Goal: Find specific page/section: Find specific page/section

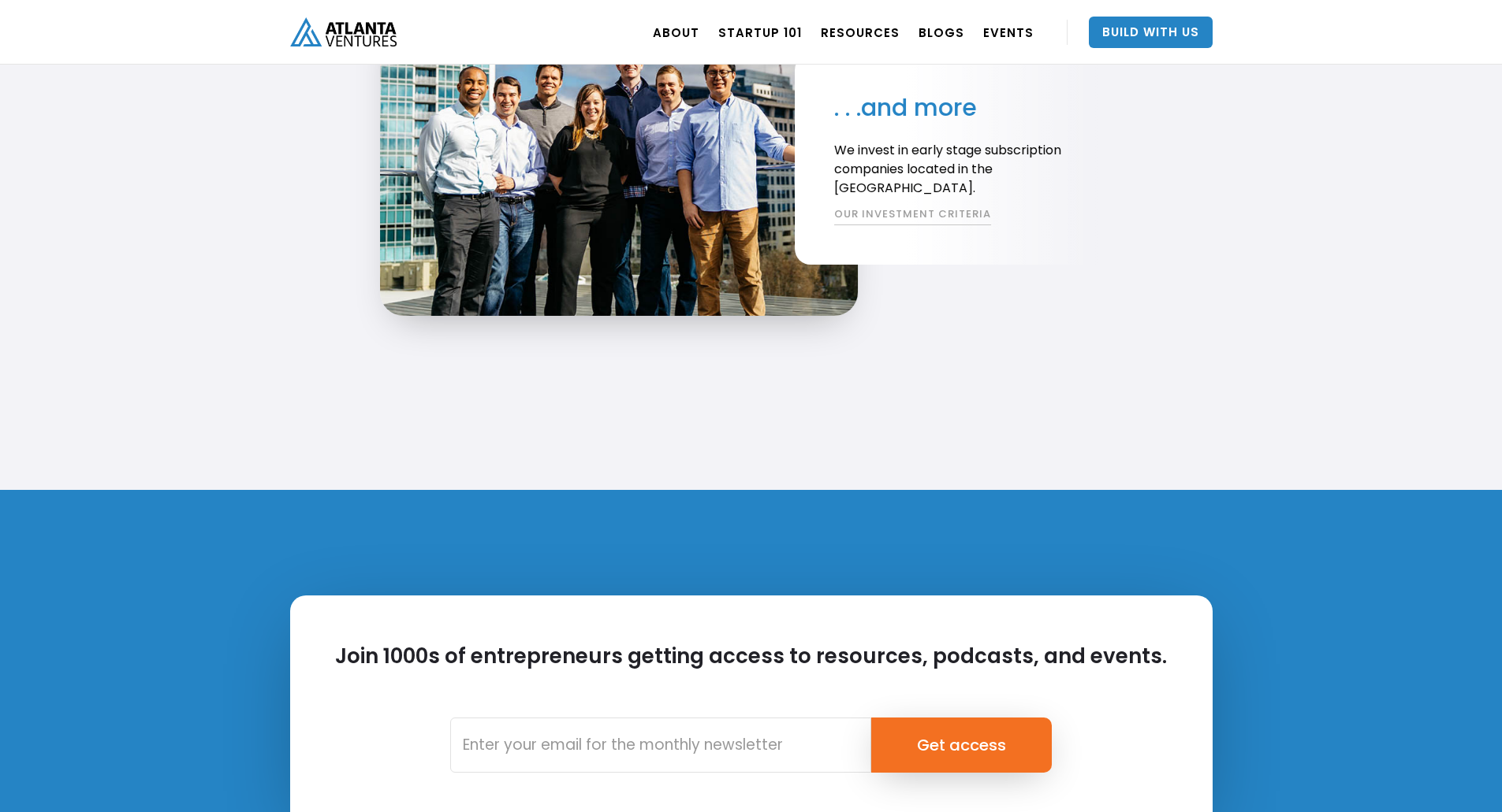
scroll to position [3666, 0]
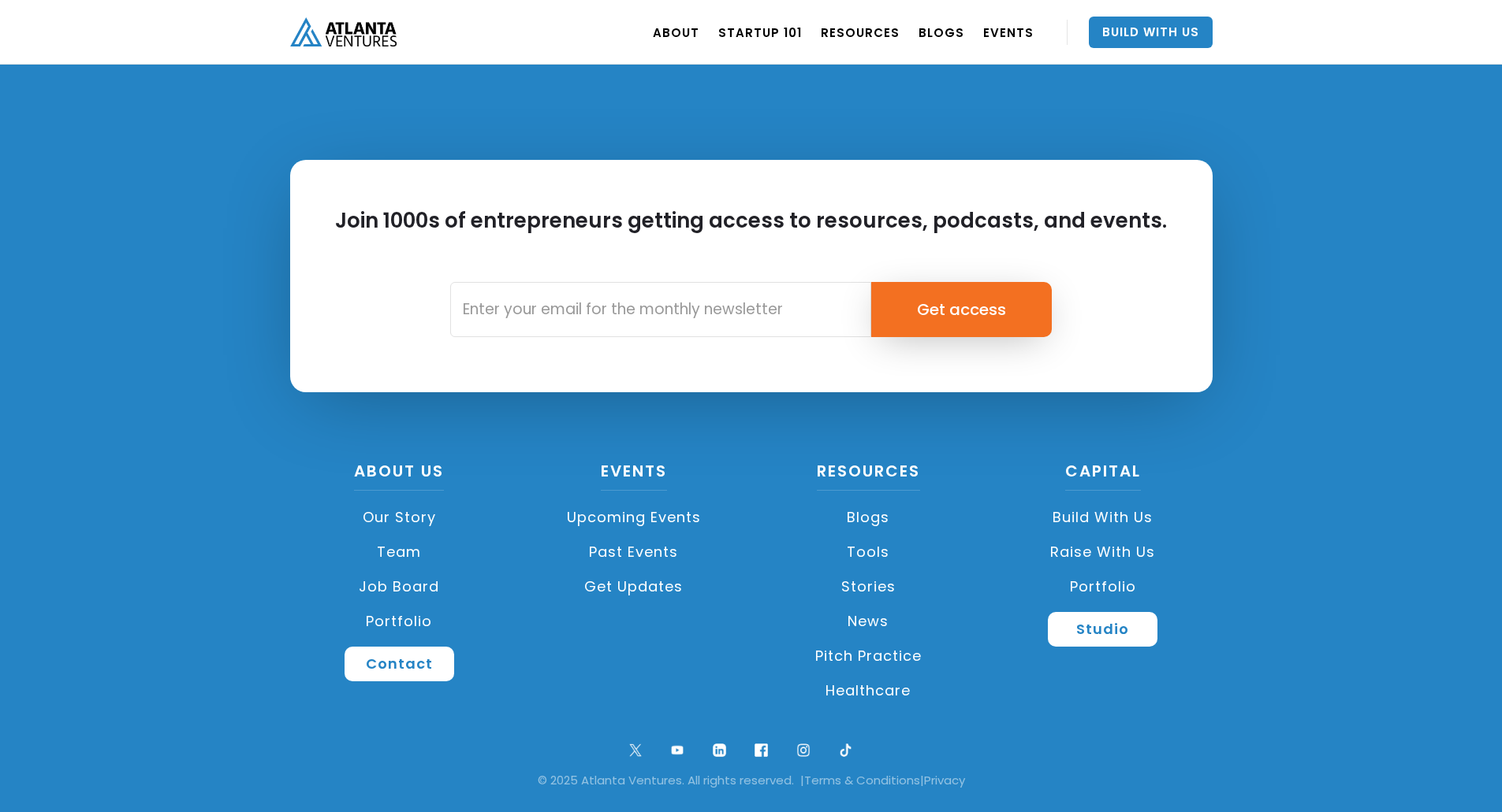
click at [410, 621] on link "Portfolio" at bounding box center [399, 622] width 219 height 34
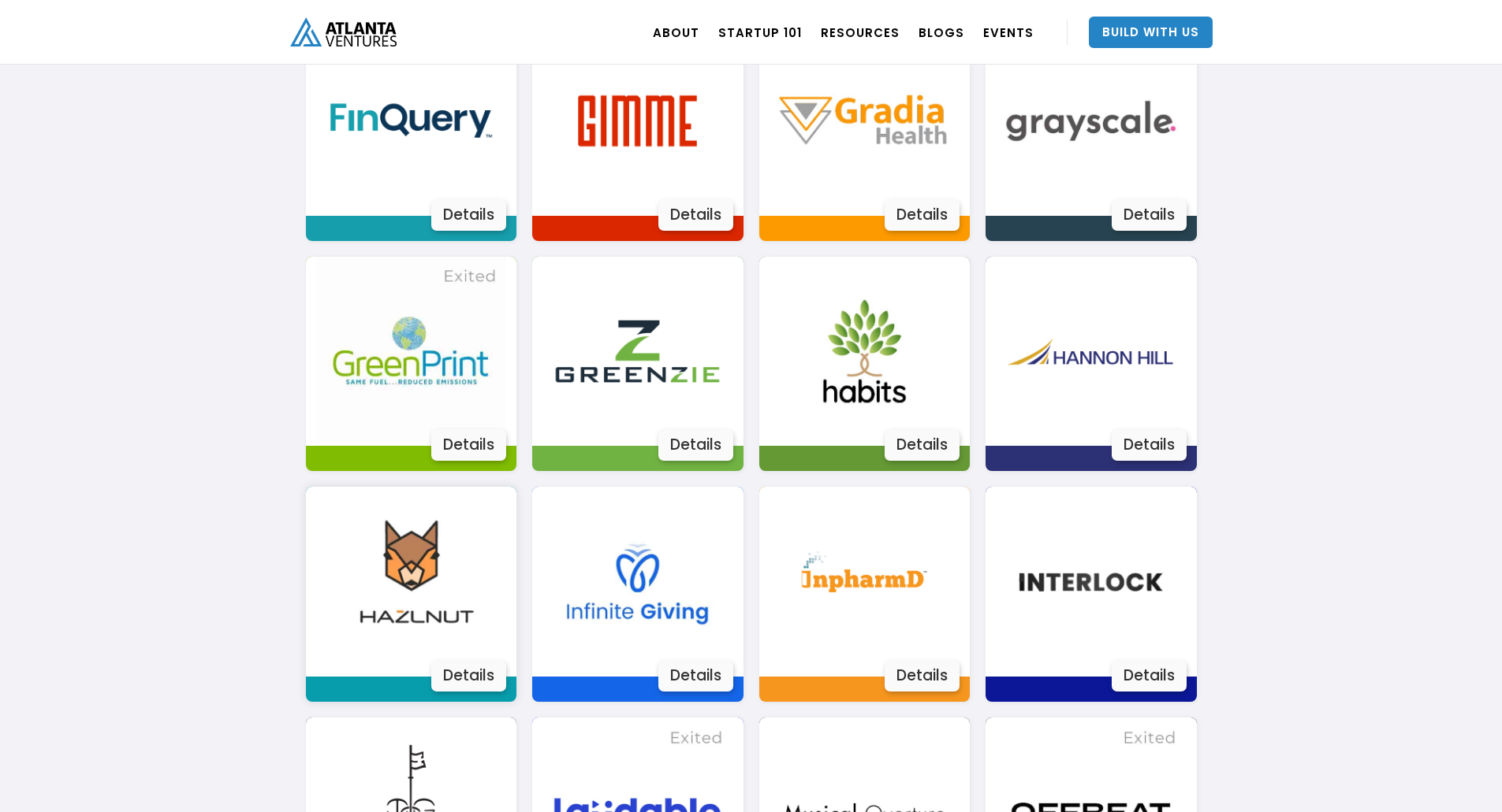
scroll to position [1523, 0]
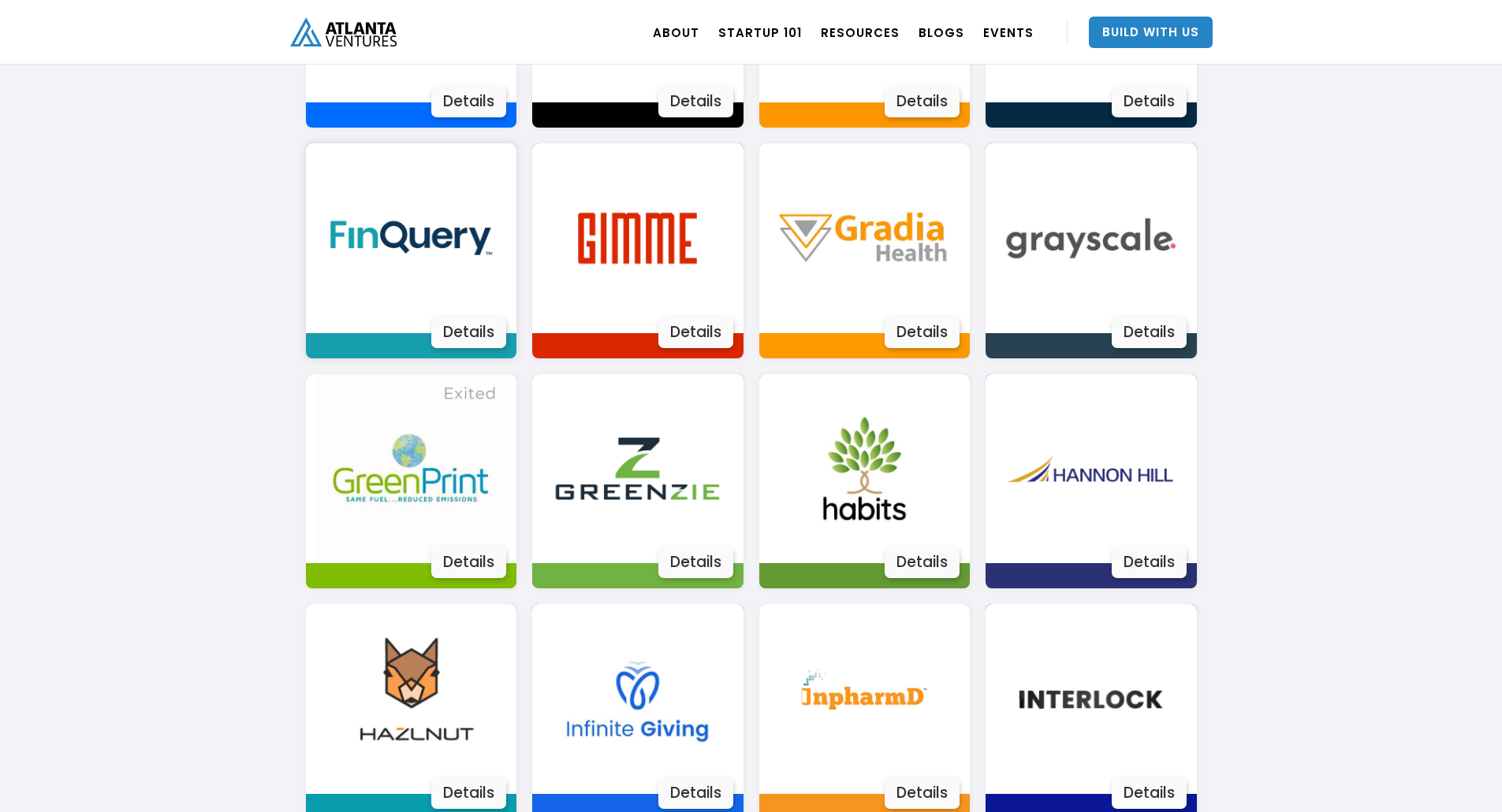
click at [412, 290] on img at bounding box center [411, 238] width 190 height 189
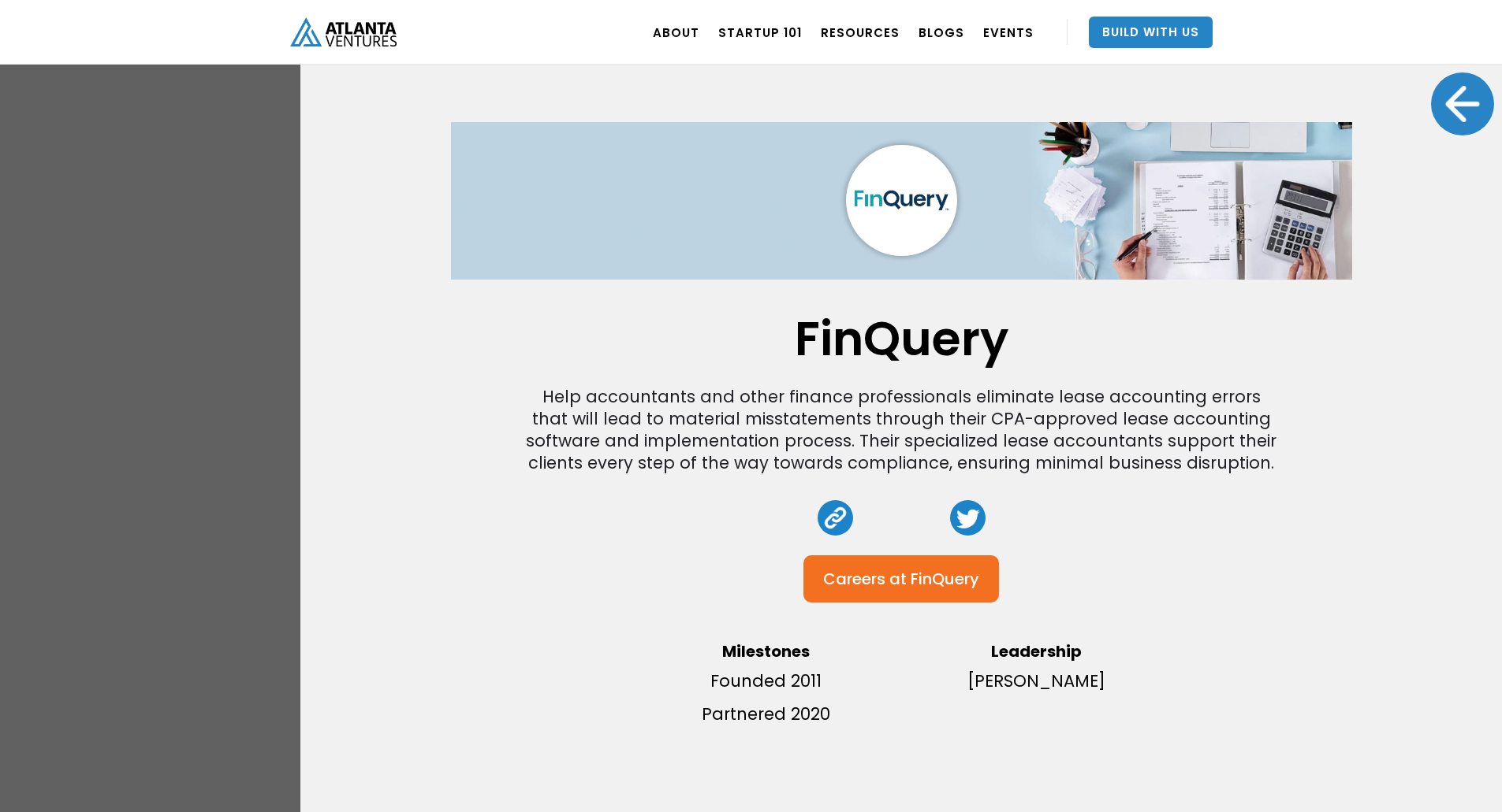
scroll to position [4124, 0]
click at [1434, 105] on div at bounding box center [1463, 104] width 63 height 63
